Goal: Information Seeking & Learning: Stay updated

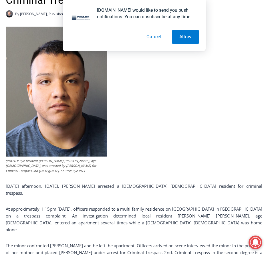
click at [221, 11] on div "[DOMAIN_NAME] would like to send you push notifications. You can unsubscribe at…" at bounding box center [134, 25] width 268 height 51
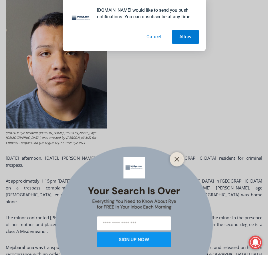
scroll to position [218, 0]
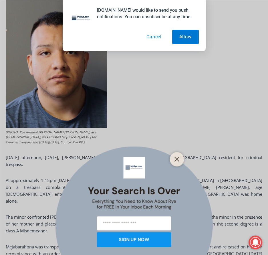
drag, startPoint x: 125, startPoint y: 121, endPoint x: 167, endPoint y: 84, distance: 55.7
click at [127, 120] on div "Your Search is Over Everything You Need to Know About Rye for FREE in Your Inbo…" at bounding box center [134, 127] width 268 height 255
click at [157, 35] on button "Cancel" at bounding box center [153, 37] width 29 height 14
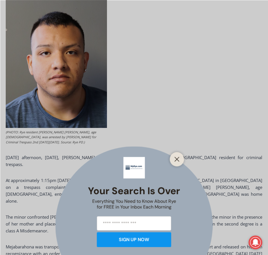
click at [181, 159] on div at bounding box center [177, 159] width 14 height 14
click at [177, 155] on button "Close" at bounding box center [177, 159] width 8 height 8
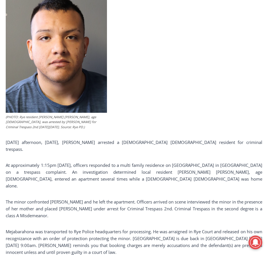
scroll to position [275, 0]
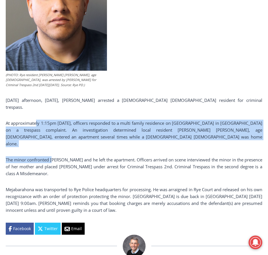
drag, startPoint x: 56, startPoint y: 112, endPoint x: 59, endPoint y: 147, distance: 35.3
click at [55, 147] on div "(PHOTO: Rye resident [PERSON_NAME] [PERSON_NAME], age [DEMOGRAPHIC_DATA], was a…" at bounding box center [134, 87] width 256 height 293
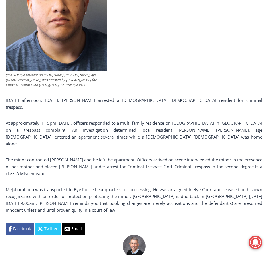
click at [81, 156] on p "The minor confronted [PERSON_NAME] and he left the apartment. Officers arrived …" at bounding box center [134, 166] width 256 height 21
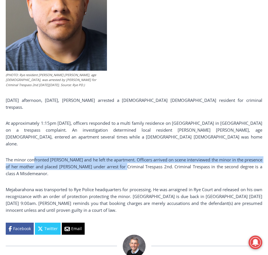
drag, startPoint x: 34, startPoint y: 143, endPoint x: 152, endPoint y: 152, distance: 117.8
click at [132, 156] on p "The minor confronted [PERSON_NAME] and he left the apartment. Officers arrived …" at bounding box center [134, 166] width 256 height 21
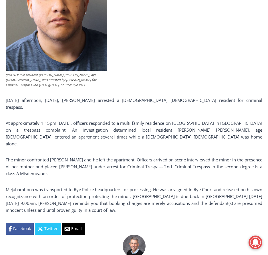
click at [170, 156] on p "The minor confronted [PERSON_NAME] and he left the apartment. Officers arrived …" at bounding box center [134, 166] width 256 height 21
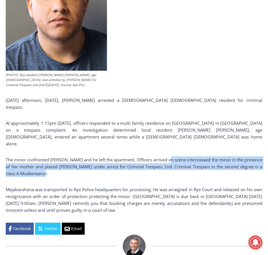
drag, startPoint x: 175, startPoint y: 148, endPoint x: 112, endPoint y: 157, distance: 63.3
click at [112, 157] on p "The minor confronted [PERSON_NAME] and he left the apartment. Officers arrived …" at bounding box center [134, 166] width 256 height 21
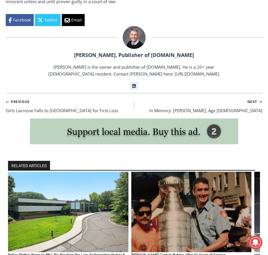
scroll to position [504, 0]
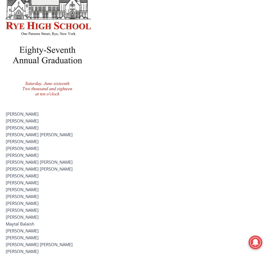
scroll to position [915, 0]
